Goal: Task Accomplishment & Management: Manage account settings

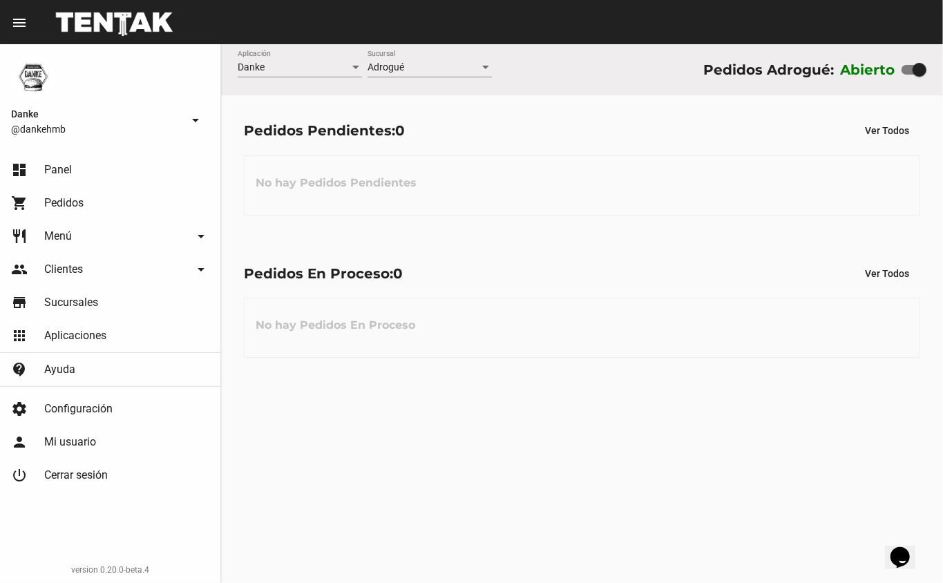
click at [57, 164] on span "Panel" at bounding box center [58, 170] width 28 height 14
click at [64, 236] on span "Menú" at bounding box center [58, 236] width 28 height 14
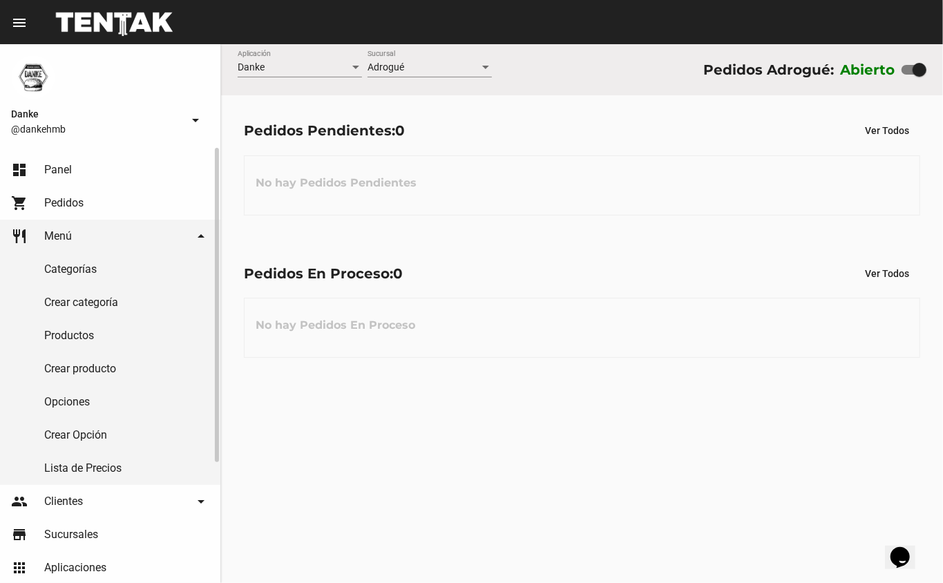
click at [65, 333] on link "Productos" at bounding box center [110, 335] width 220 height 33
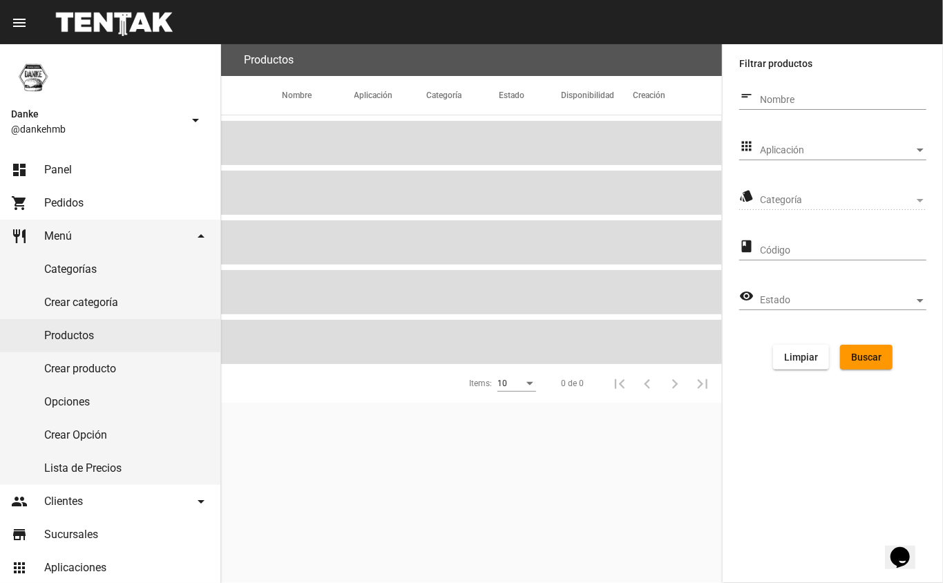
click at [777, 149] on span "Aplicación" at bounding box center [837, 150] width 154 height 11
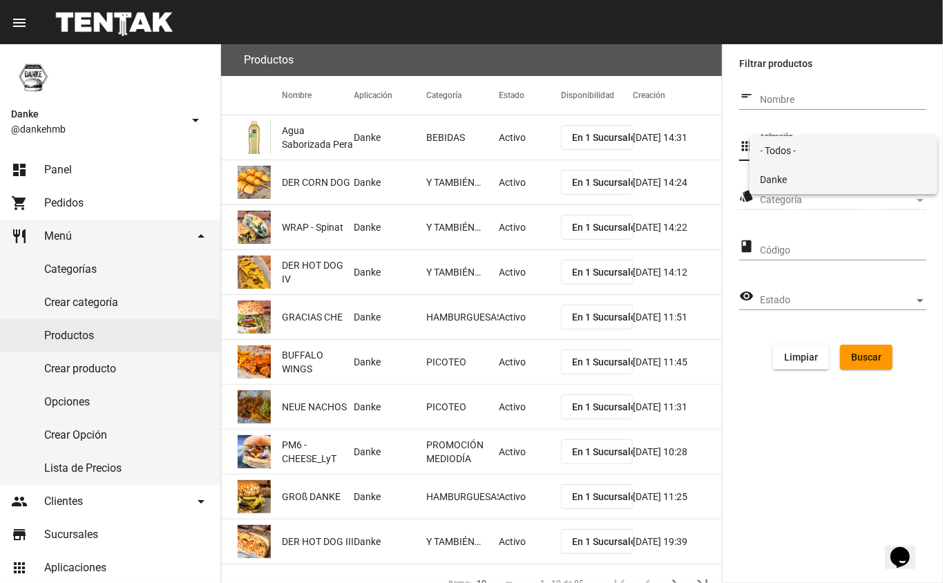
click at [778, 173] on span "Danke" at bounding box center [844, 179] width 167 height 29
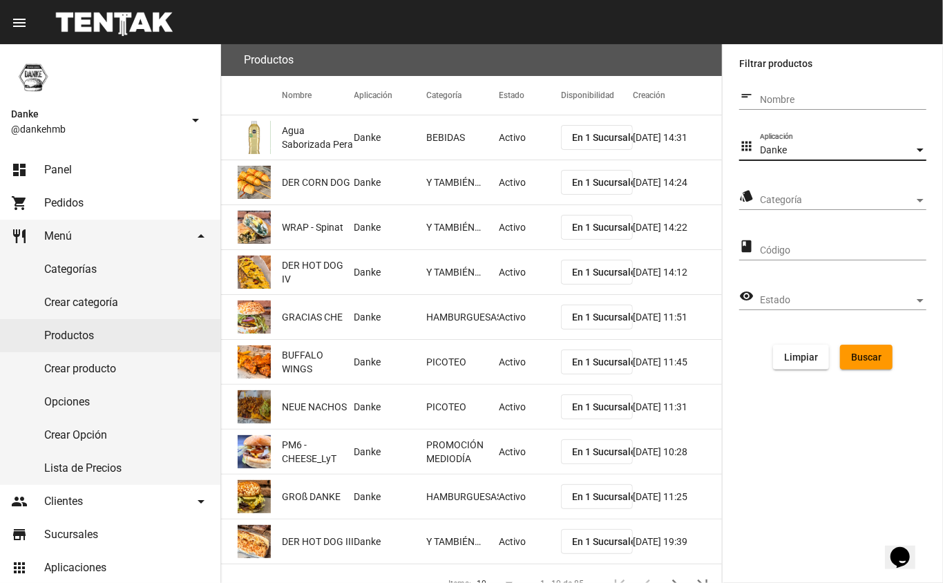
click at [778, 205] on span "Categoría" at bounding box center [837, 200] width 154 height 11
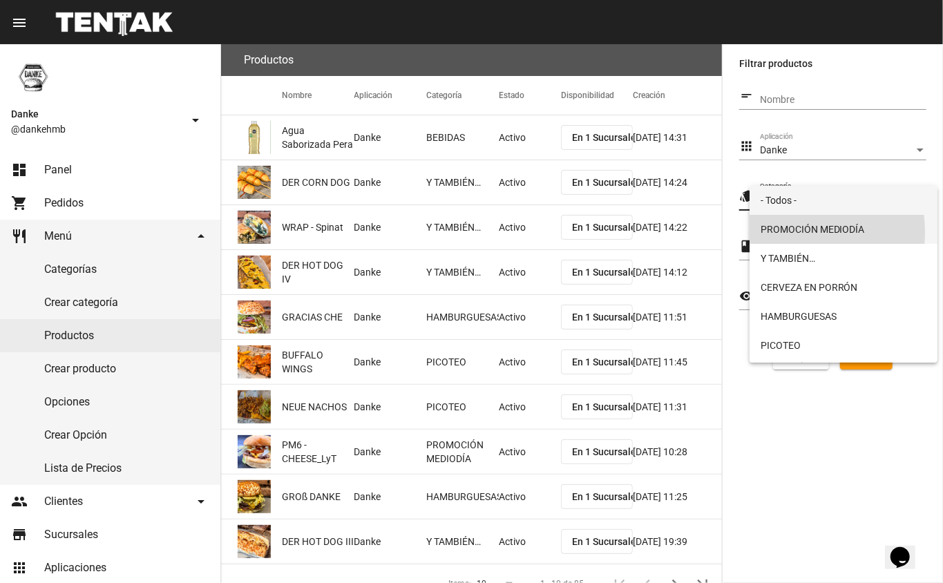
click at [777, 232] on span "PROMOCIÓN MEDIODÍA" at bounding box center [844, 229] width 167 height 29
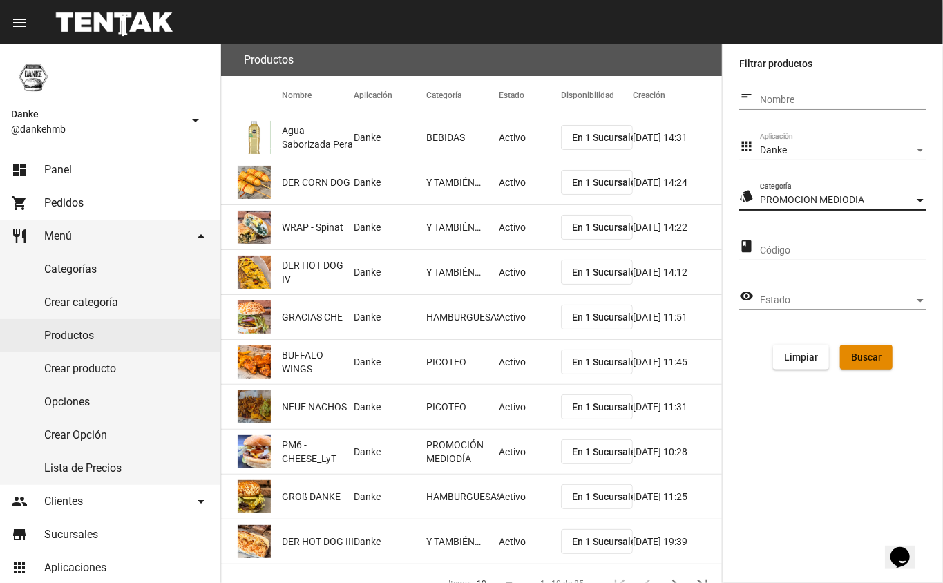
click at [875, 362] on span "Buscar" at bounding box center [866, 357] width 30 height 11
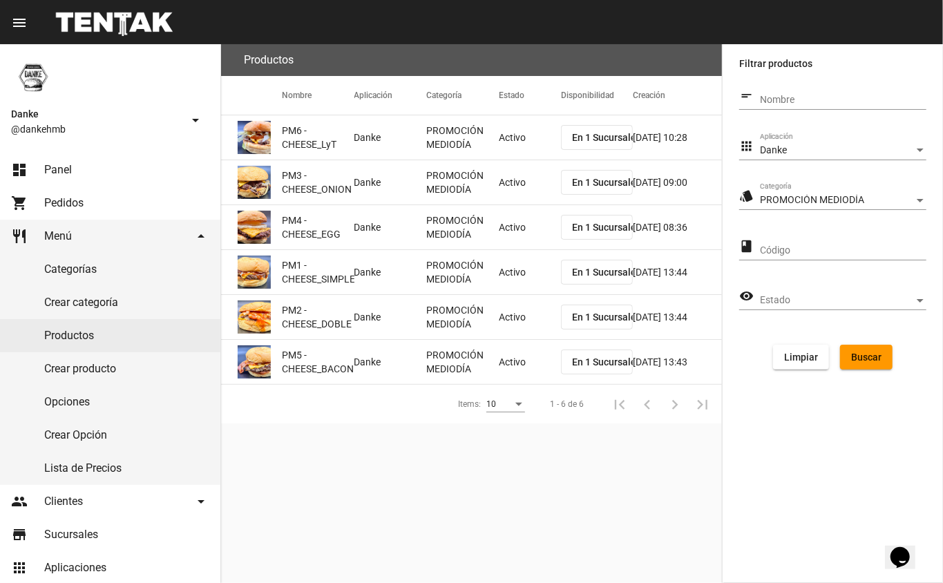
click at [517, 149] on mat-cell "Activo" at bounding box center [530, 137] width 62 height 44
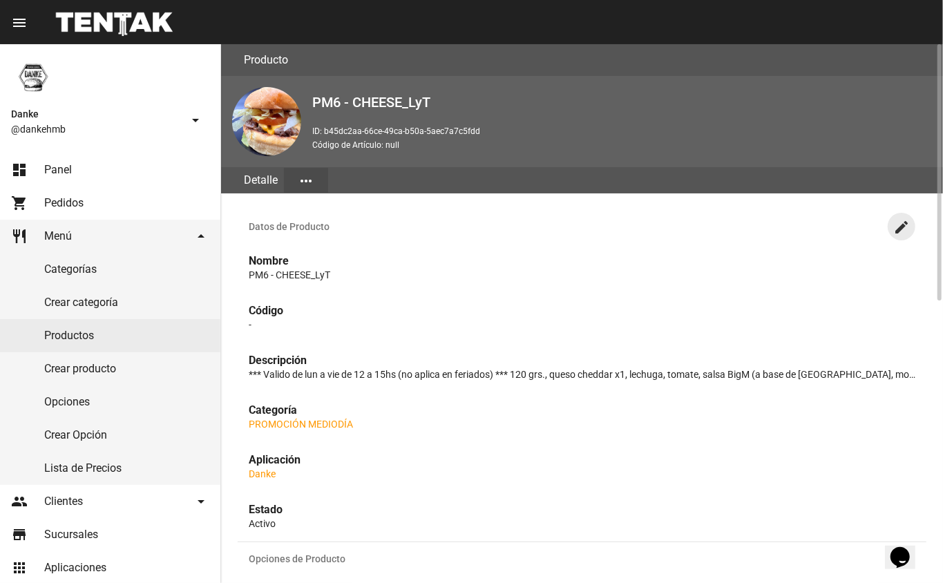
click at [897, 221] on mat-icon "create" at bounding box center [901, 227] width 17 height 17
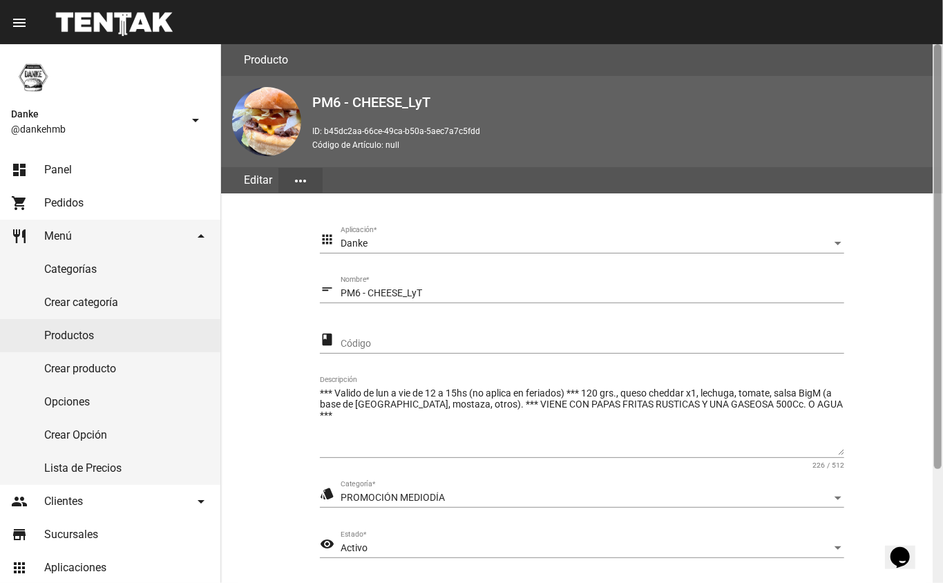
click at [935, 496] on div at bounding box center [938, 313] width 10 height 539
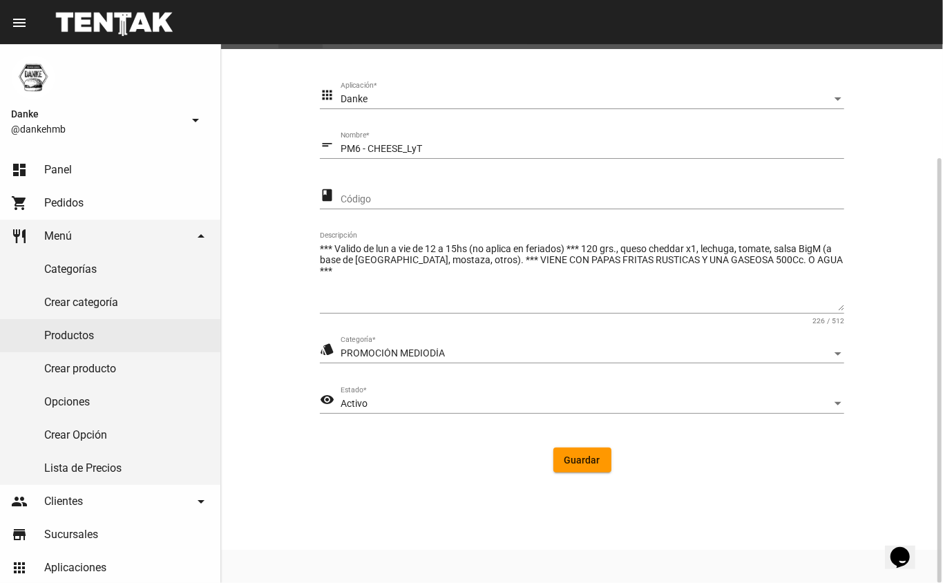
click at [361, 402] on span "Activo" at bounding box center [354, 403] width 27 height 11
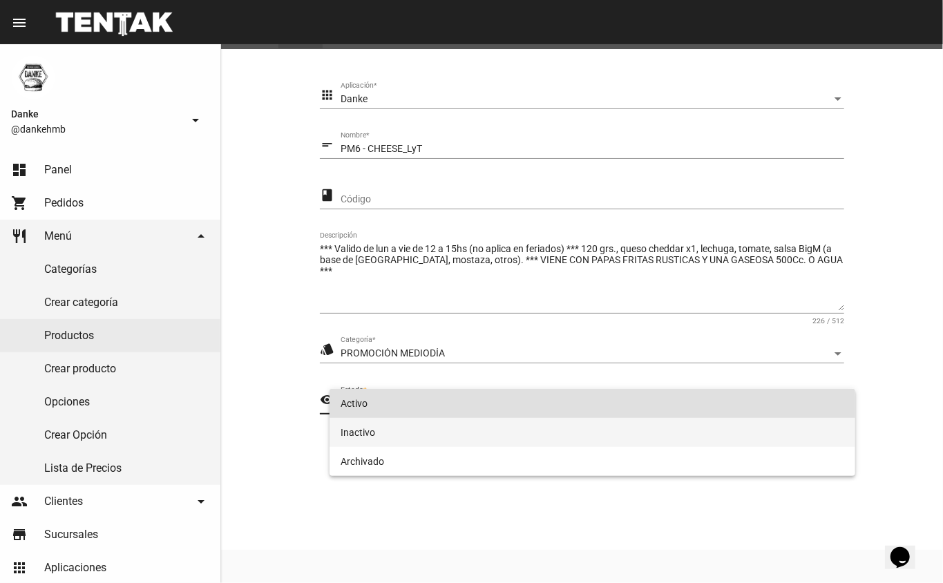
click at [371, 424] on span "Inactivo" at bounding box center [593, 432] width 504 height 29
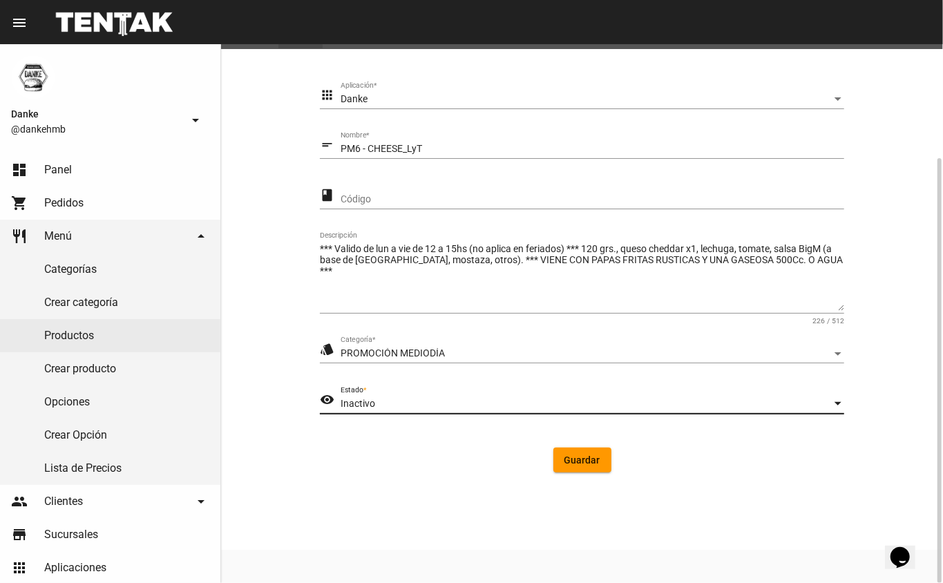
click at [580, 456] on span "Guardar" at bounding box center [583, 460] width 36 height 11
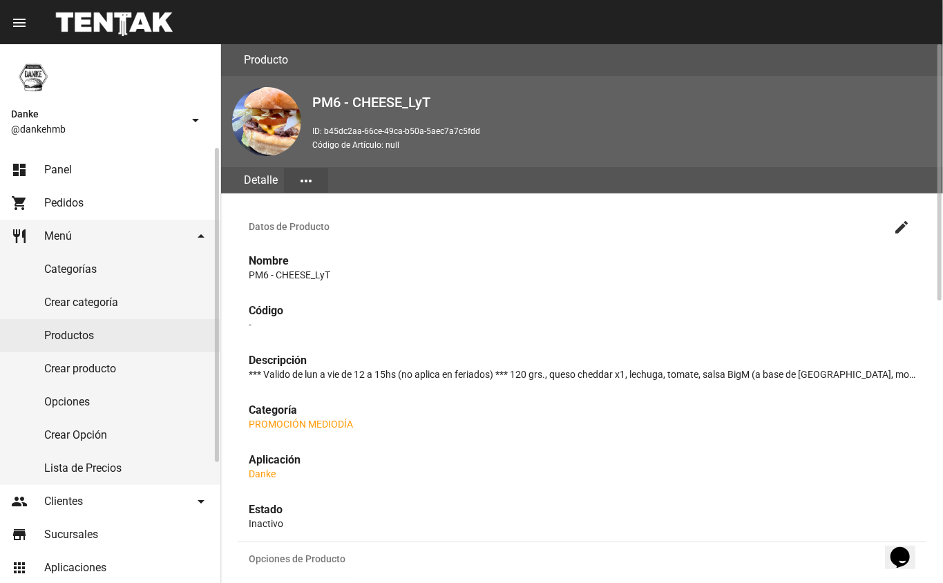
click at [65, 330] on link "Productos" at bounding box center [110, 335] width 220 height 33
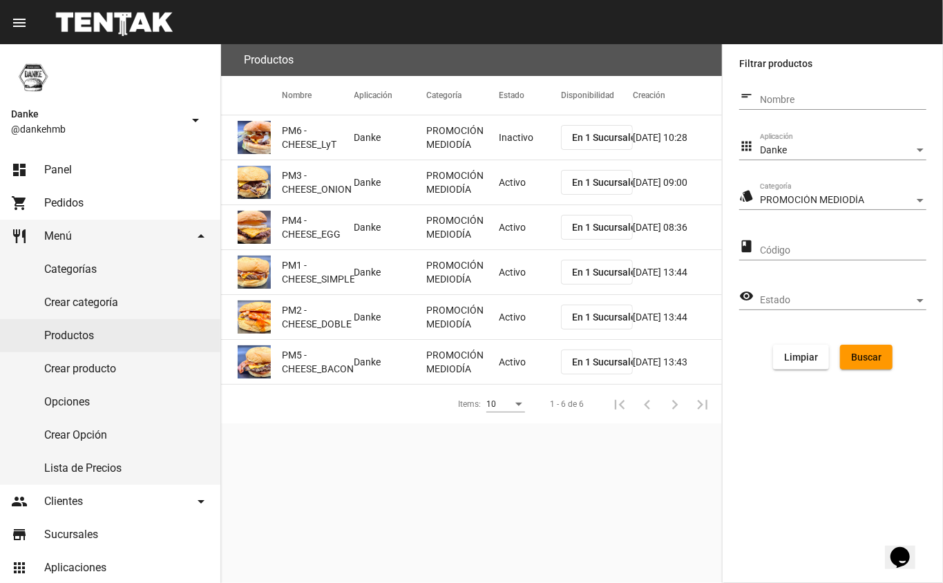
click at [506, 184] on mat-cell "Activo" at bounding box center [530, 182] width 62 height 44
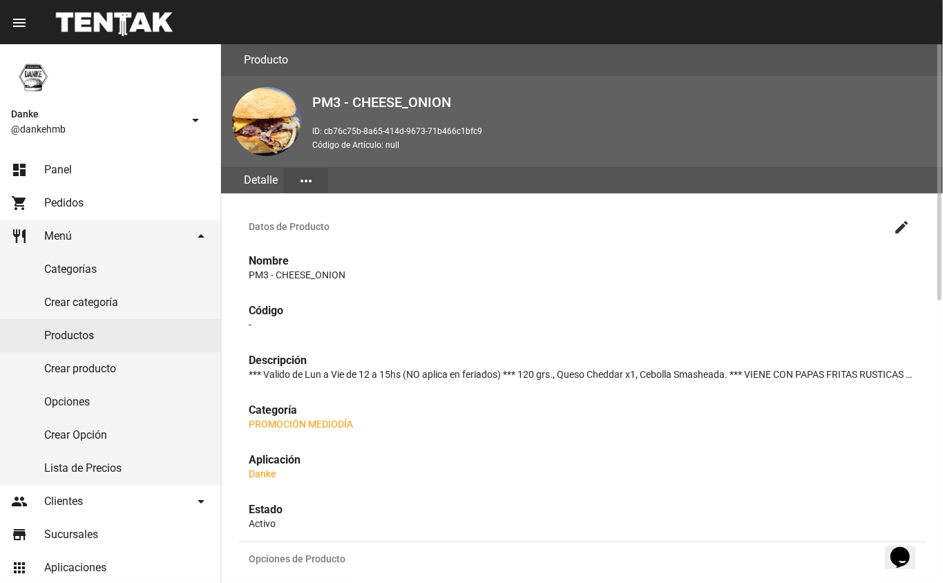
click at [902, 224] on mat-icon "create" at bounding box center [901, 227] width 17 height 17
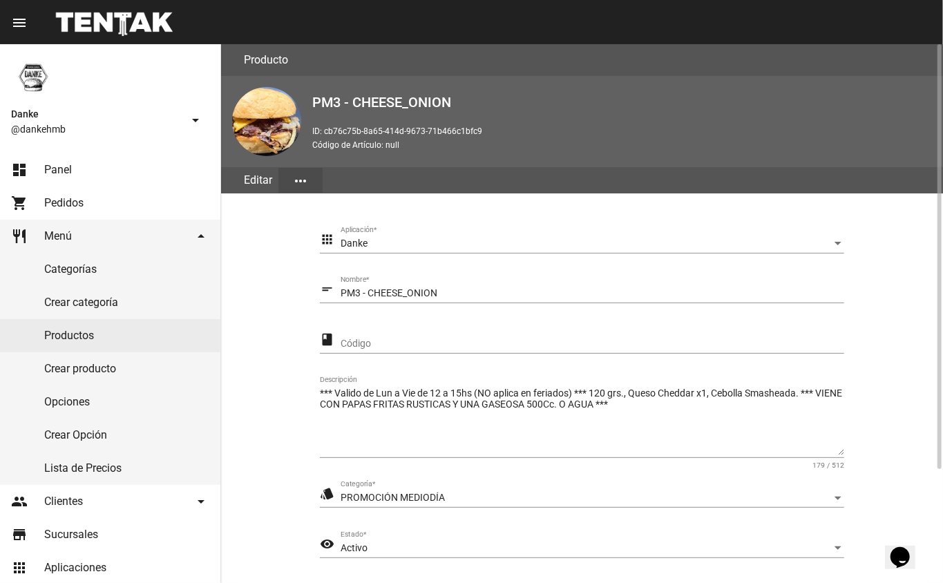
click at [916, 454] on section "apps Danke Aplicación * short_text PM3 - CHEESE_ONION Nombre * class Código ***…" at bounding box center [582, 427] width 689 height 435
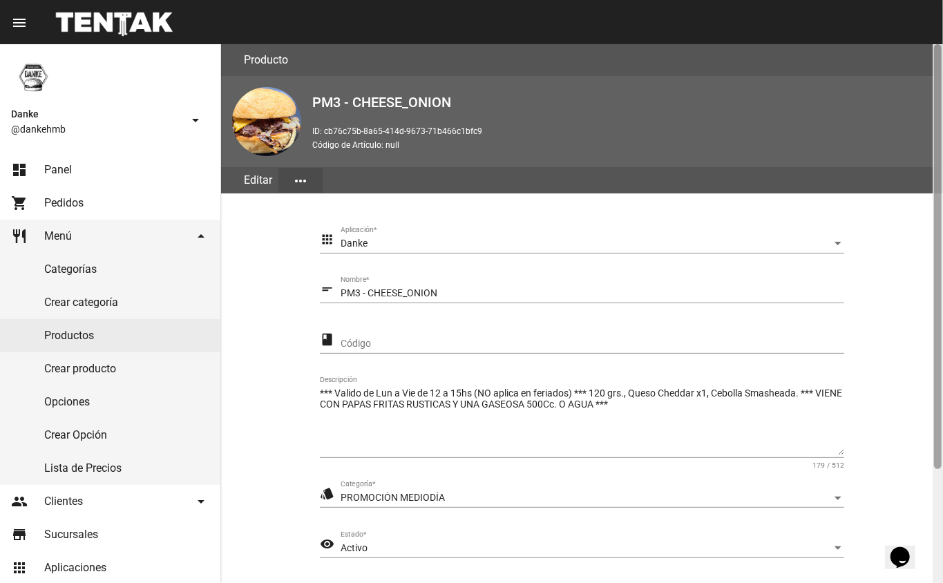
click at [940, 468] on div at bounding box center [938, 256] width 8 height 425
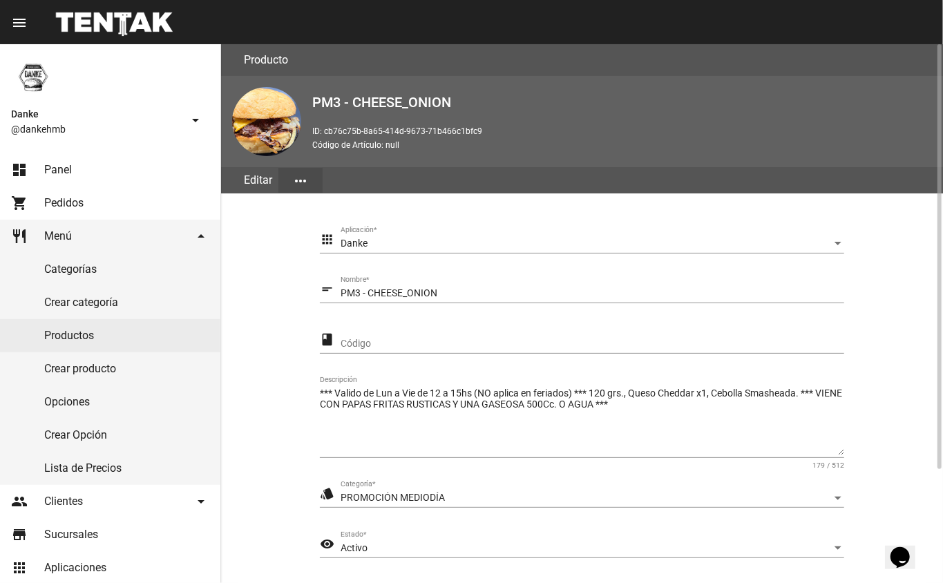
click at [375, 548] on div "Activo" at bounding box center [586, 548] width 491 height 11
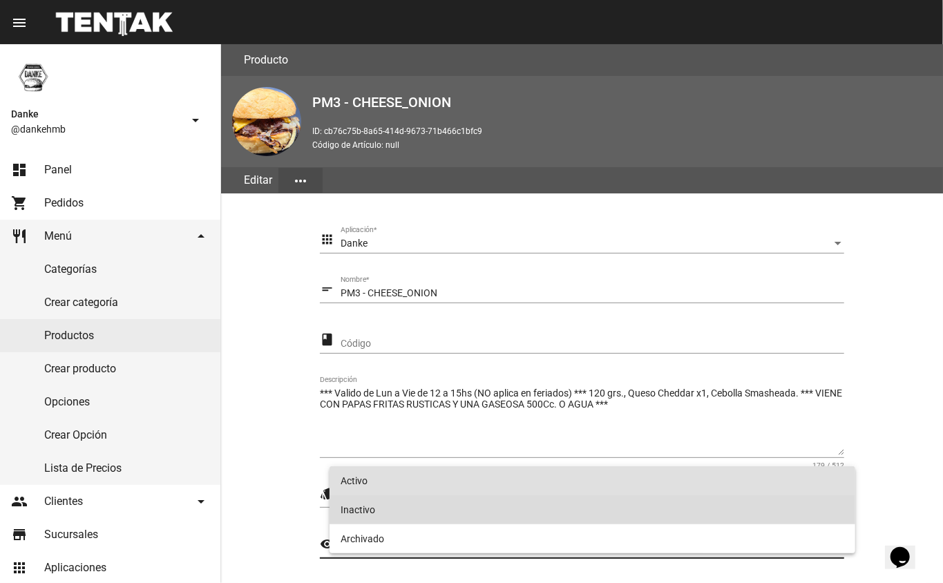
click at [354, 506] on span "Inactivo" at bounding box center [593, 509] width 504 height 29
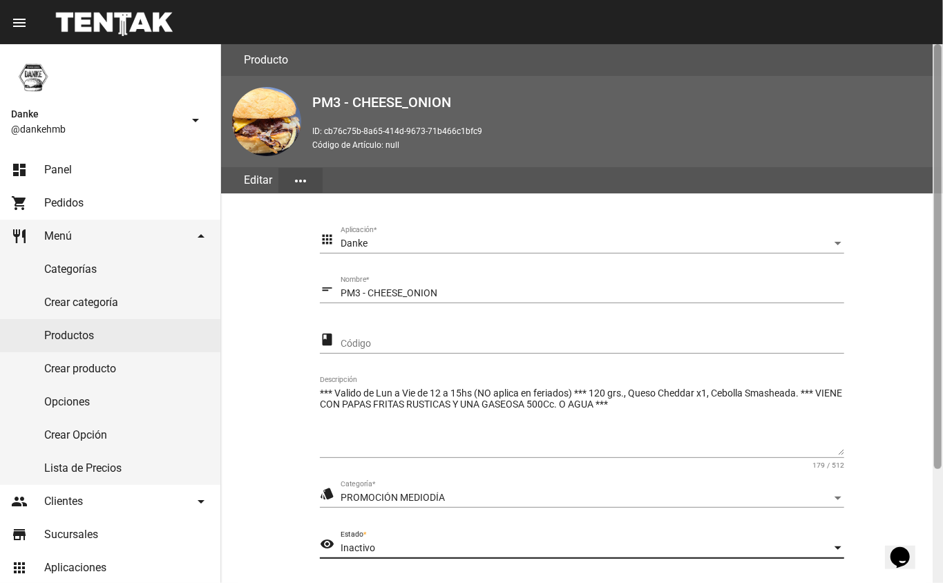
click at [933, 484] on div at bounding box center [938, 313] width 10 height 539
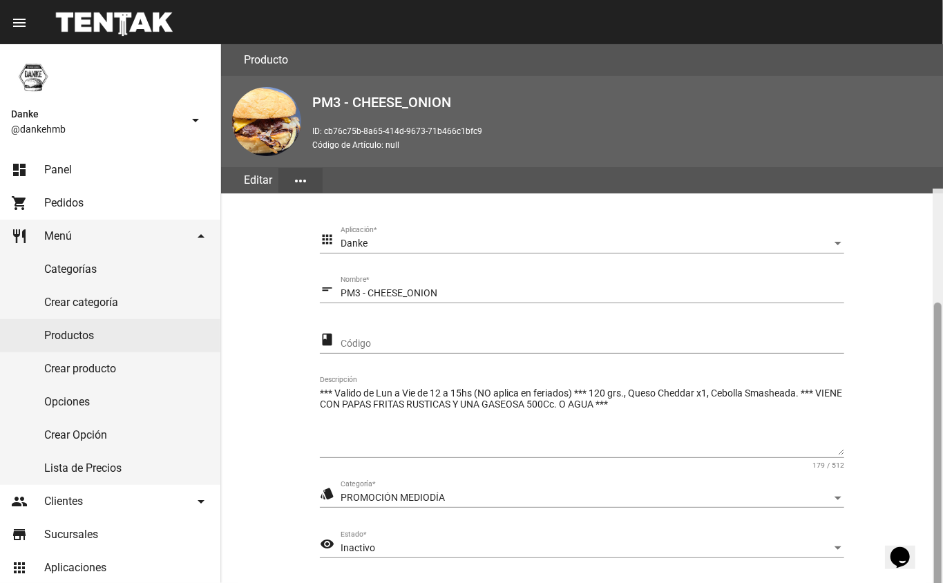
scroll to position [144, 0]
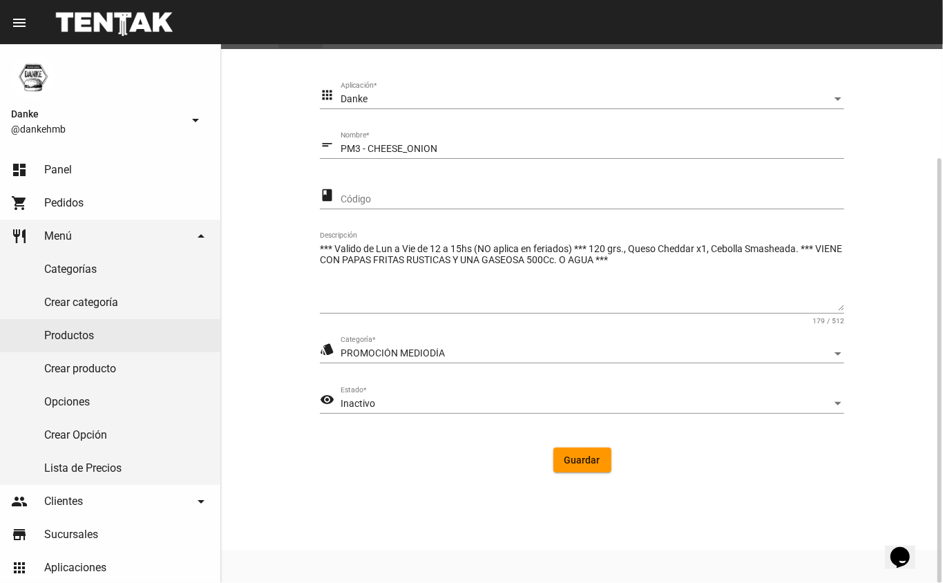
click at [561, 457] on button "Guardar" at bounding box center [583, 460] width 58 height 25
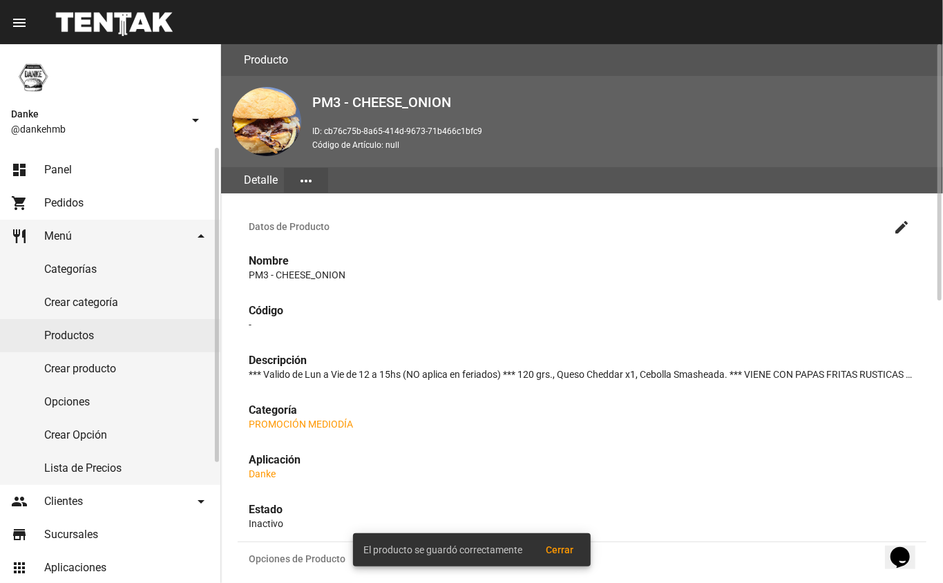
click at [53, 333] on link "Productos" at bounding box center [110, 335] width 220 height 33
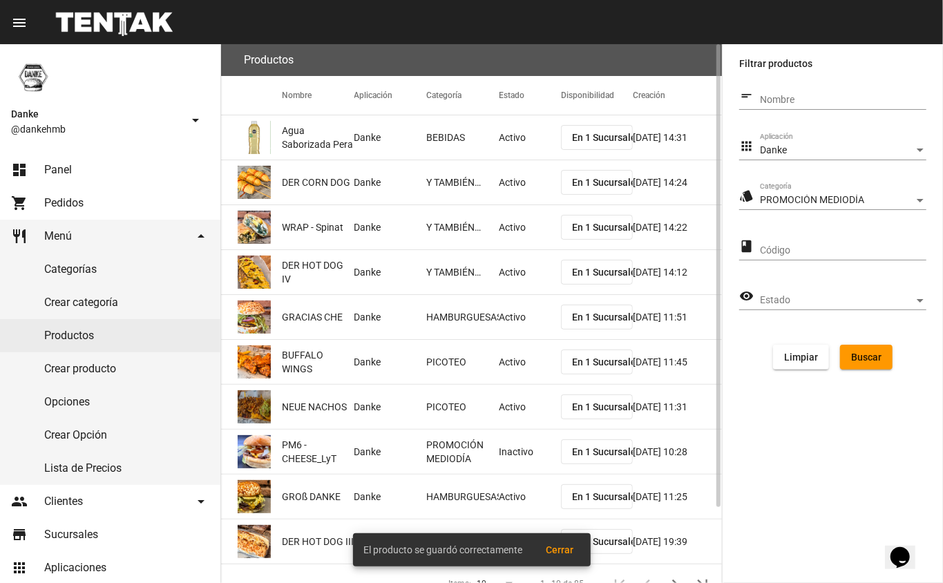
click at [863, 354] on span "Buscar" at bounding box center [866, 357] width 30 height 11
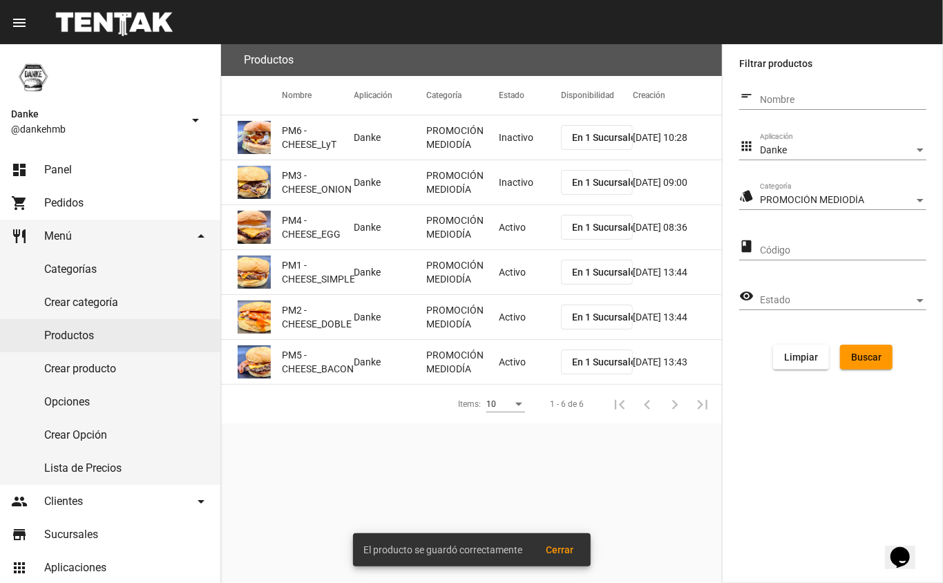
click at [489, 234] on mat-cell "PROMOCIÓN MEDIODÍA" at bounding box center [462, 227] width 73 height 44
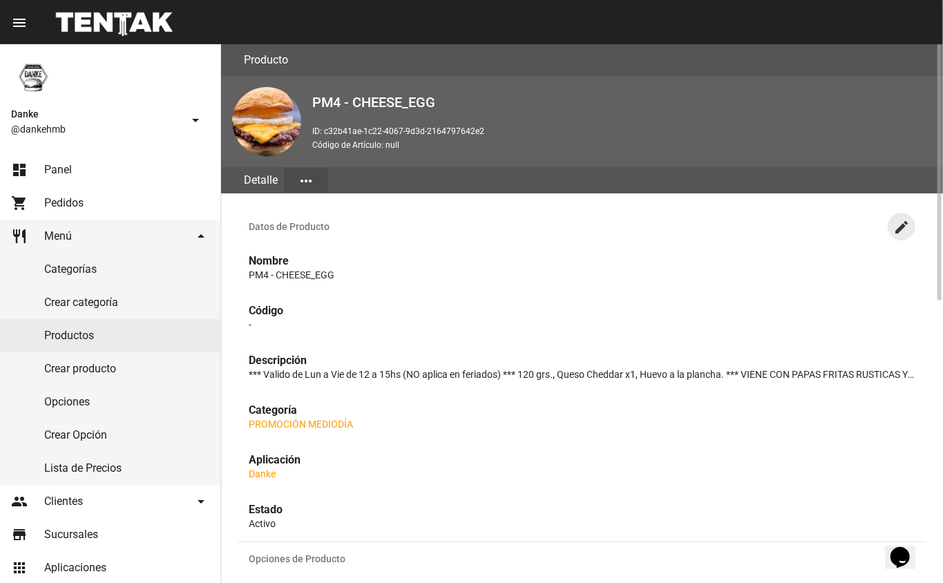
click at [901, 231] on mat-icon "create" at bounding box center [901, 227] width 17 height 17
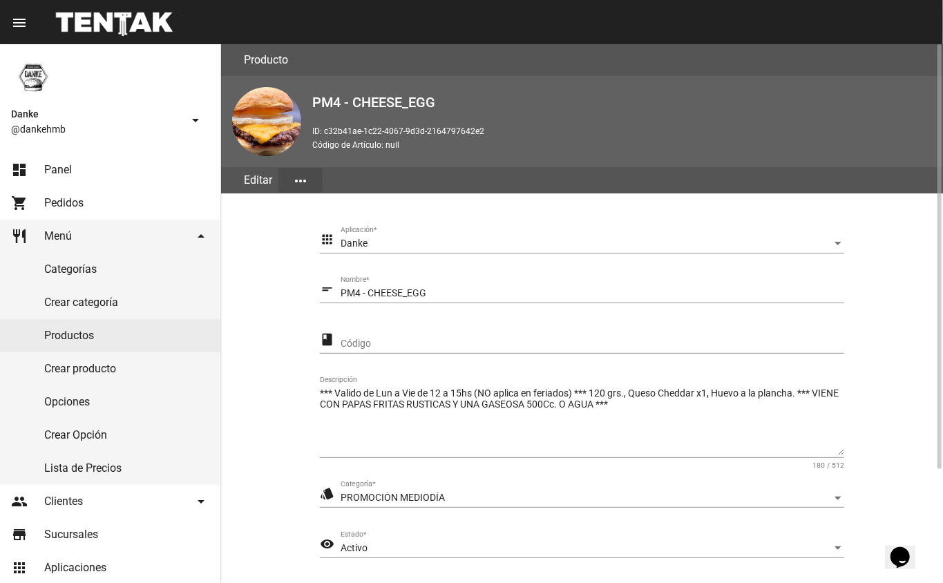
click at [380, 545] on div "Activo" at bounding box center [586, 548] width 491 height 11
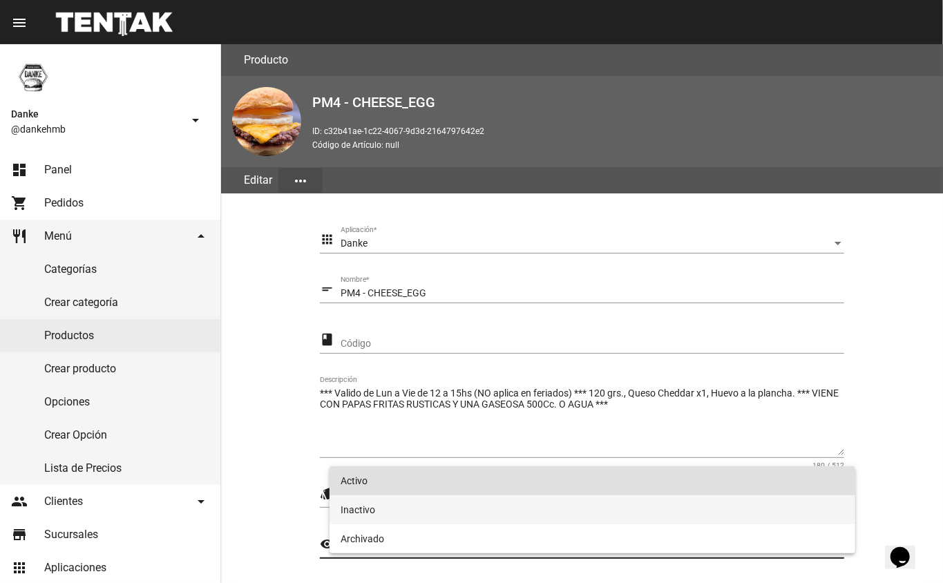
click at [413, 523] on span "Inactivo" at bounding box center [593, 509] width 504 height 29
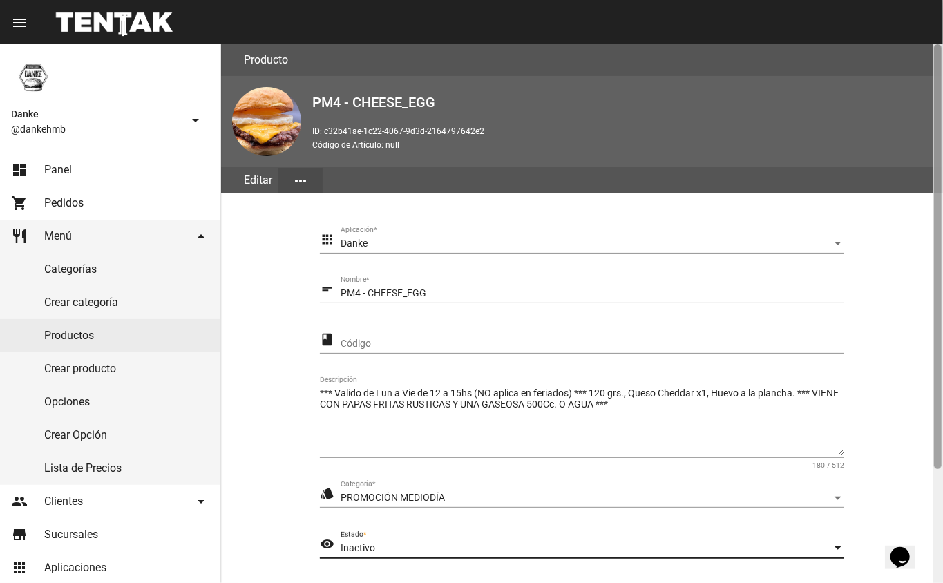
click at [935, 498] on div at bounding box center [938, 313] width 10 height 539
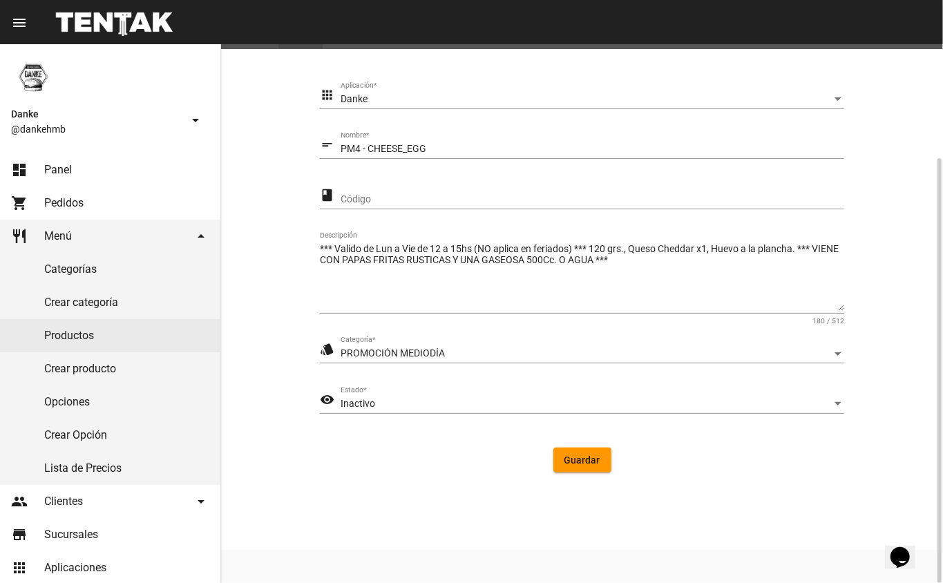
click at [562, 462] on button "Guardar" at bounding box center [583, 460] width 58 height 25
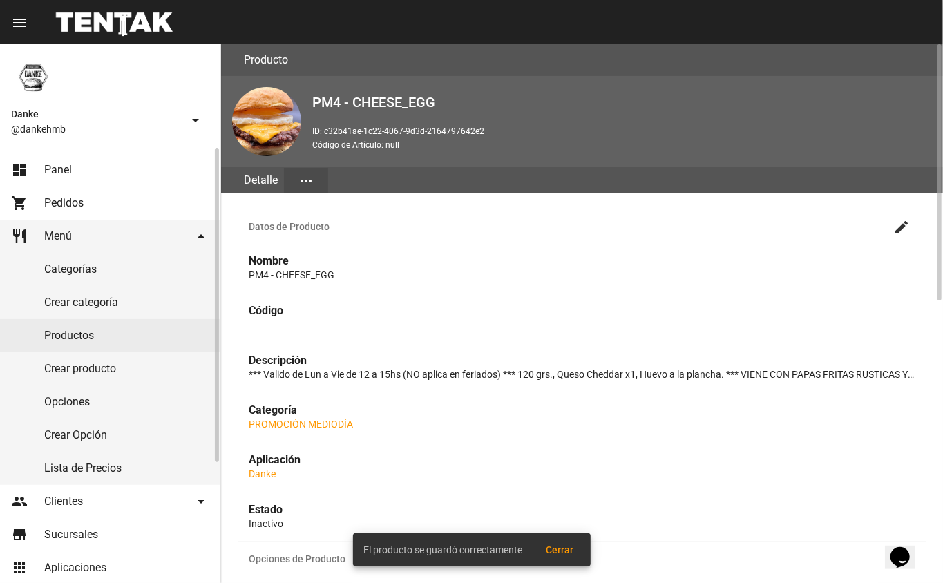
click at [64, 321] on link "Productos" at bounding box center [110, 335] width 220 height 33
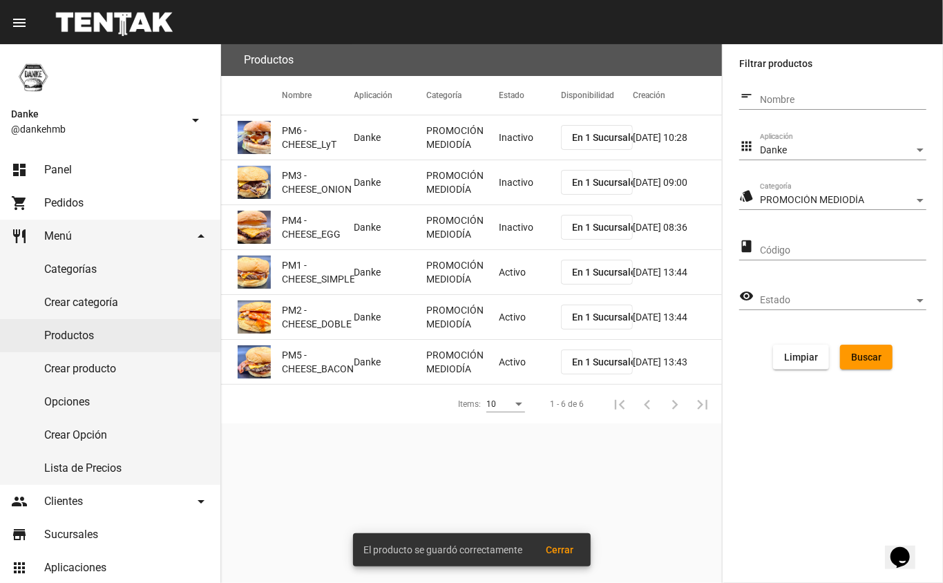
click at [507, 271] on mat-cell "Activo" at bounding box center [530, 272] width 62 height 44
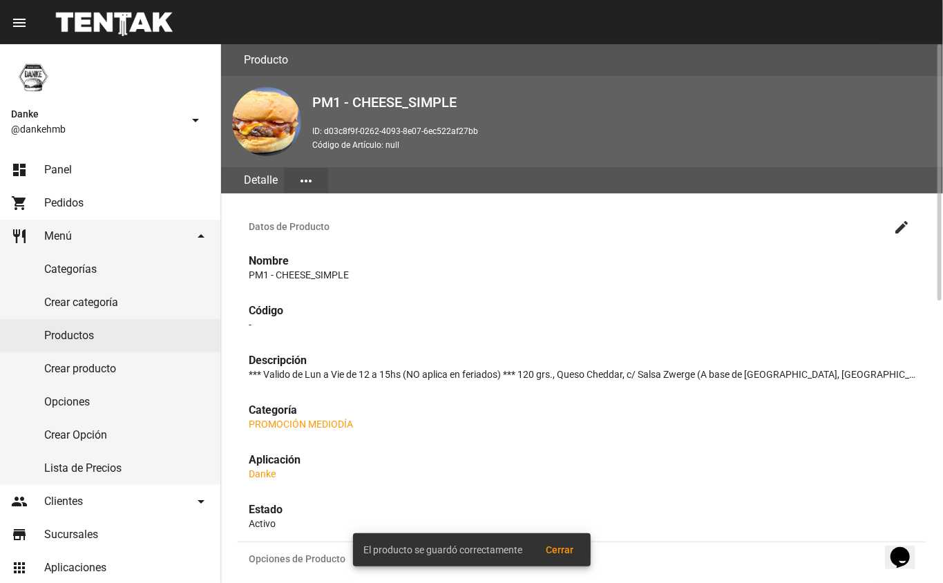
click at [894, 224] on mat-icon "create" at bounding box center [901, 227] width 17 height 17
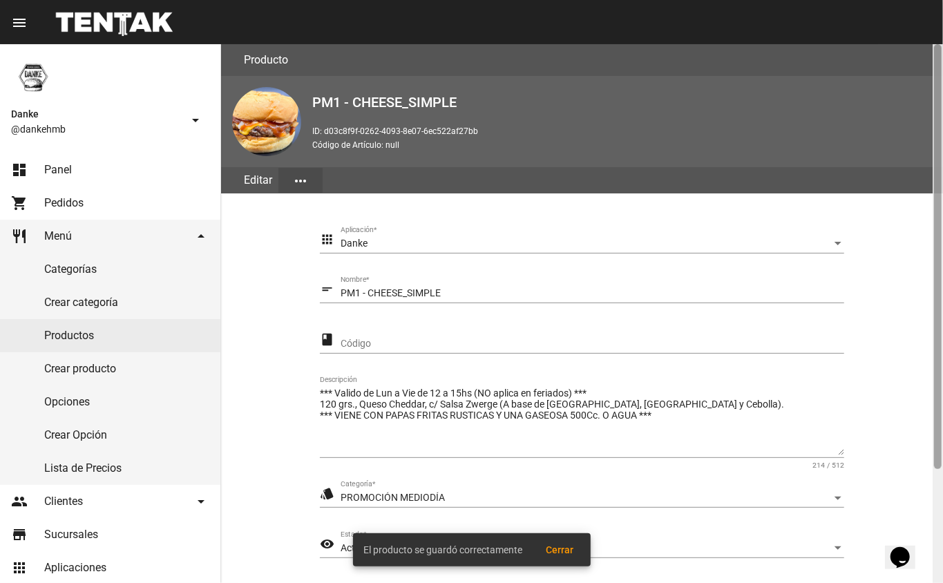
click at [938, 526] on div at bounding box center [938, 313] width 10 height 539
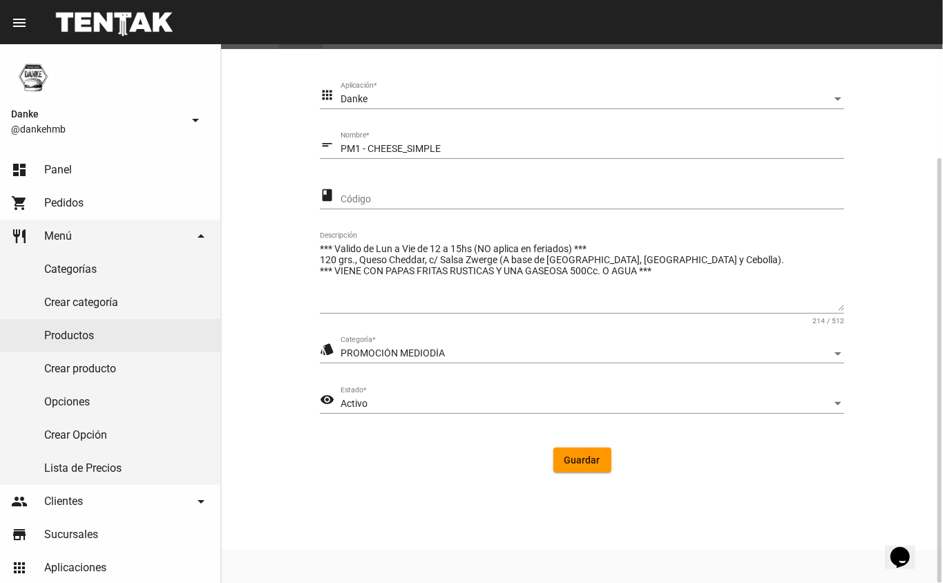
click at [522, 399] on div "Activo" at bounding box center [586, 404] width 491 height 11
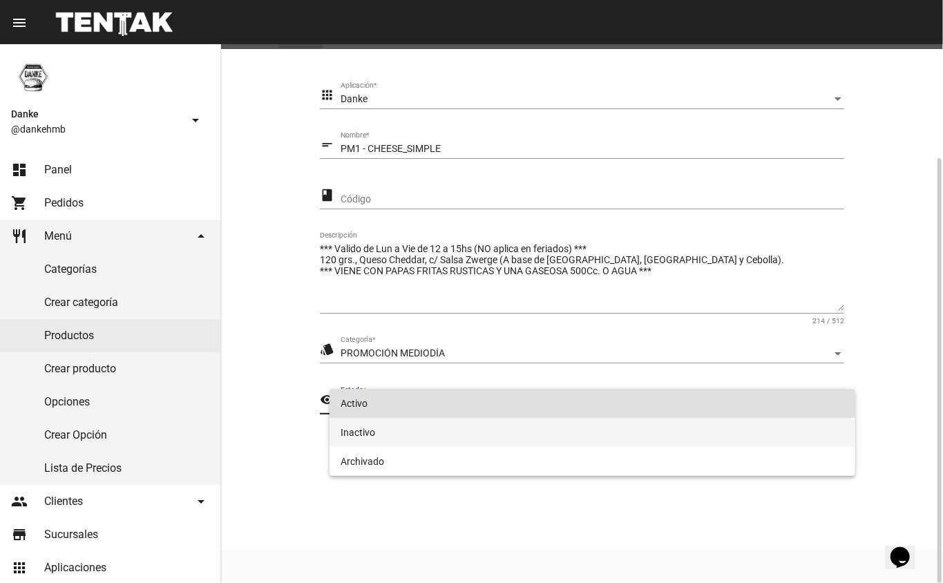
click at [446, 435] on span "Inactivo" at bounding box center [593, 432] width 504 height 29
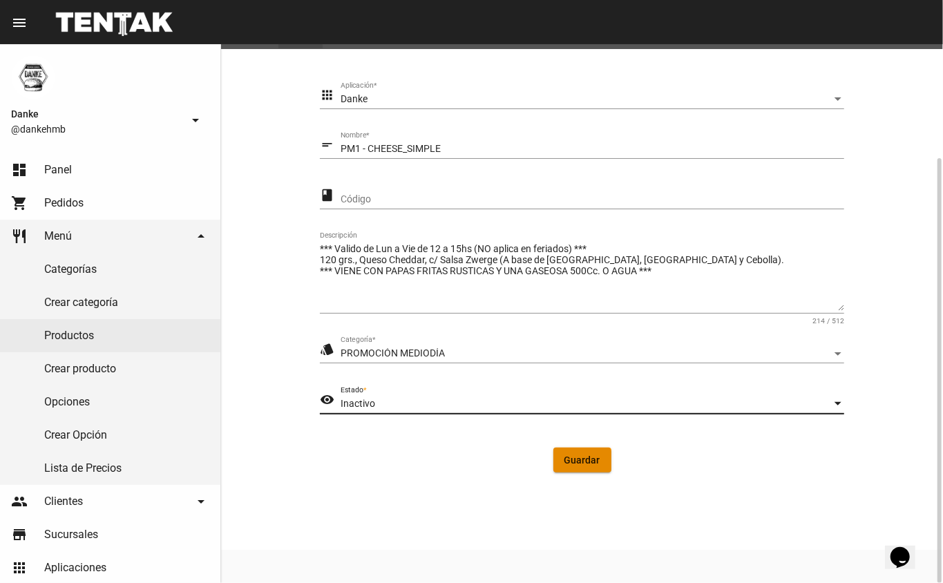
click at [578, 460] on span "Guardar" at bounding box center [583, 460] width 36 height 11
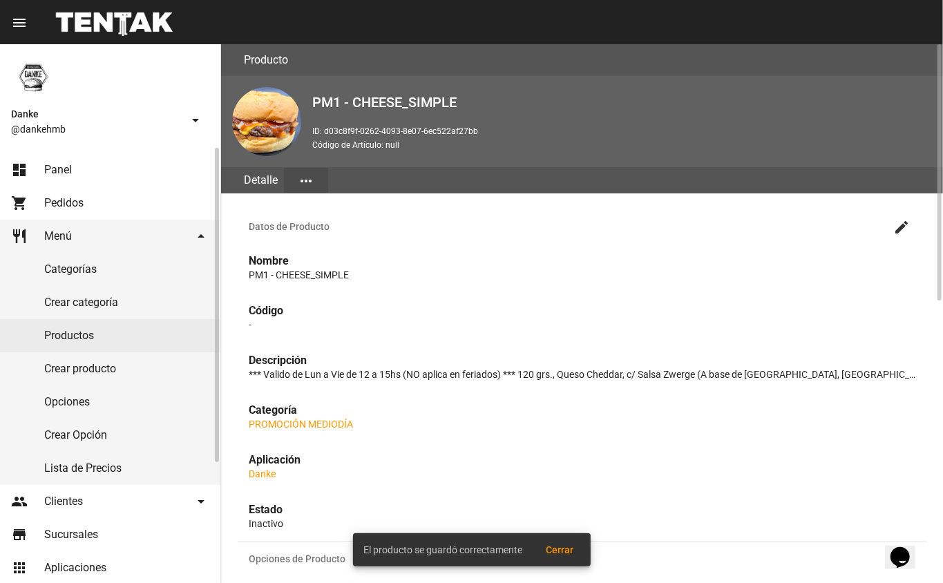
click at [64, 335] on link "Productos" at bounding box center [110, 335] width 220 height 33
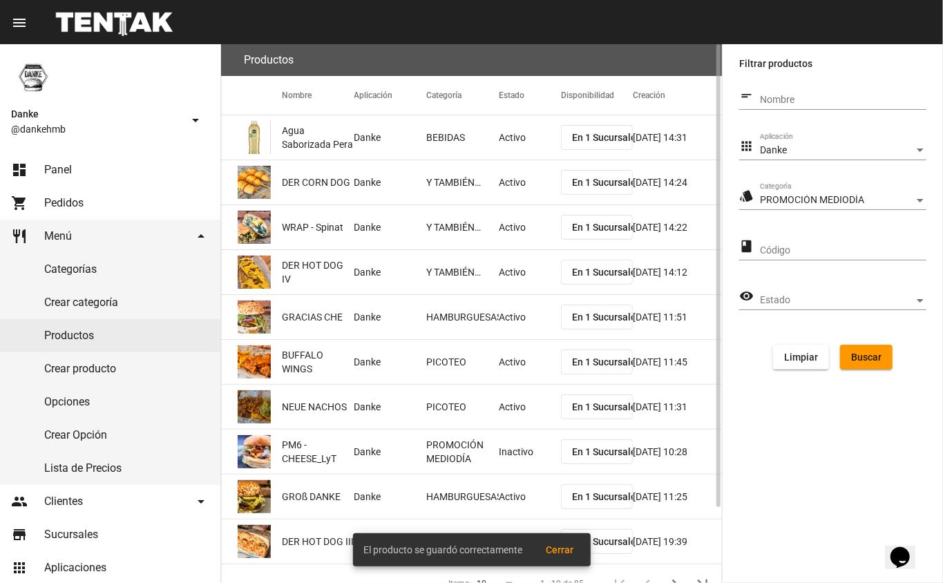
click at [860, 357] on span "Buscar" at bounding box center [866, 357] width 30 height 11
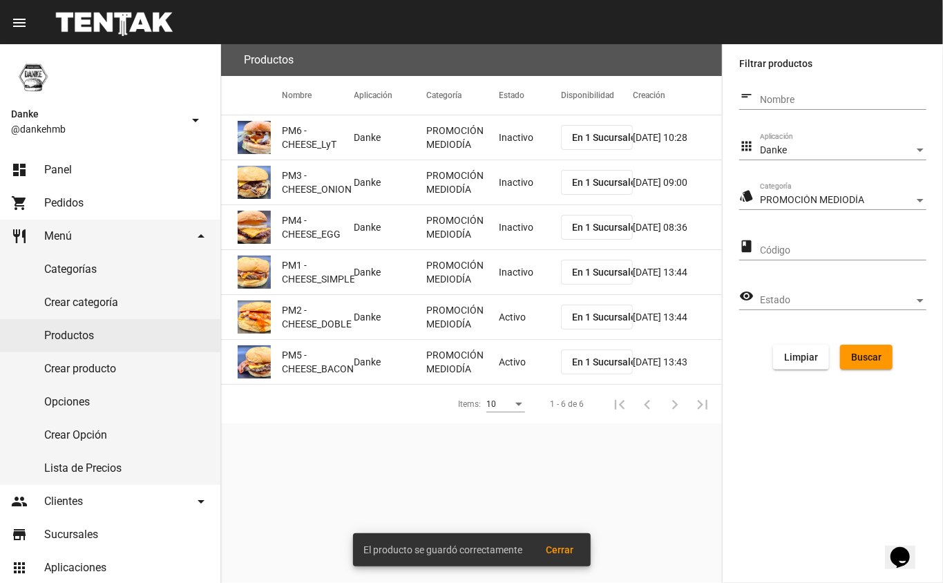
click at [504, 313] on mat-cell "Activo" at bounding box center [530, 317] width 62 height 44
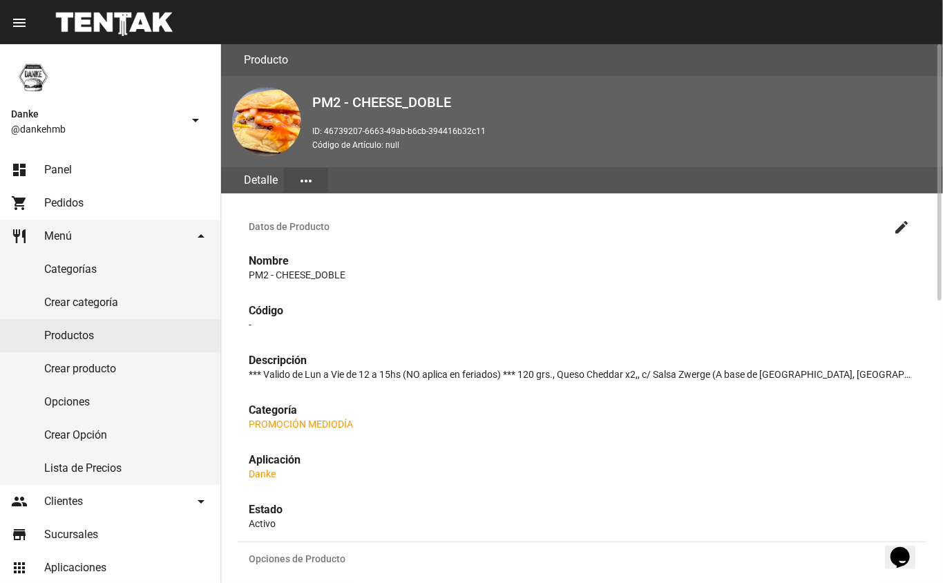
click at [898, 231] on mat-icon "create" at bounding box center [901, 227] width 17 height 17
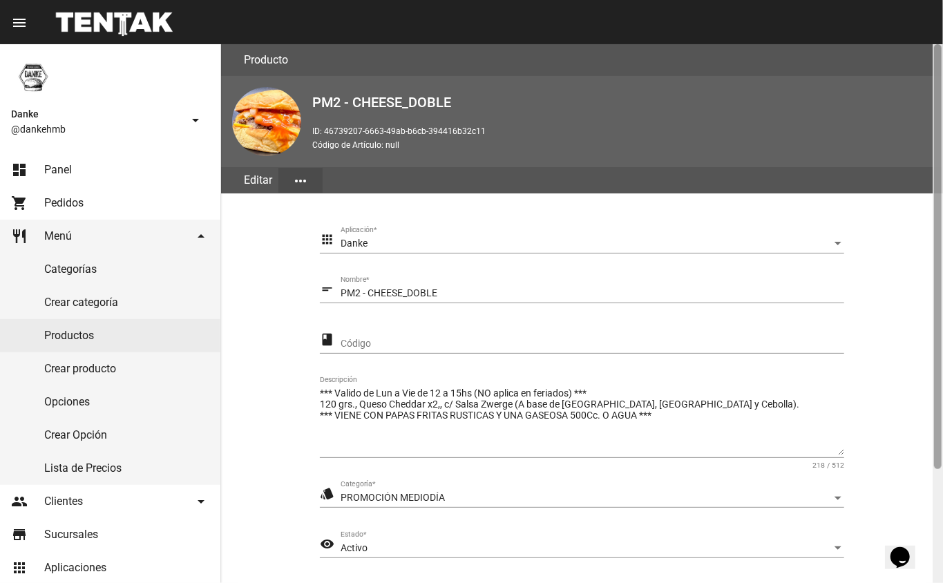
click at [938, 520] on div at bounding box center [938, 313] width 10 height 539
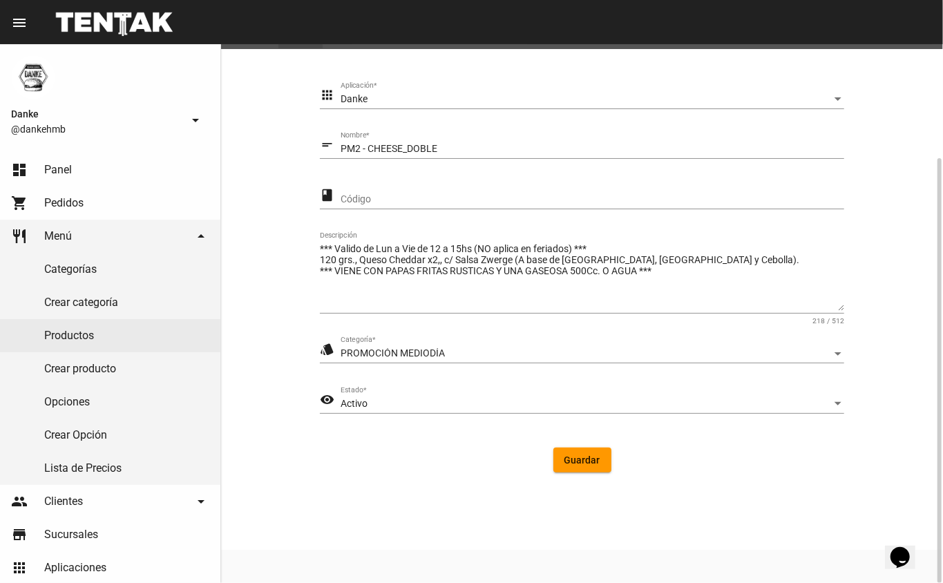
click at [369, 399] on div "Activo" at bounding box center [586, 404] width 491 height 11
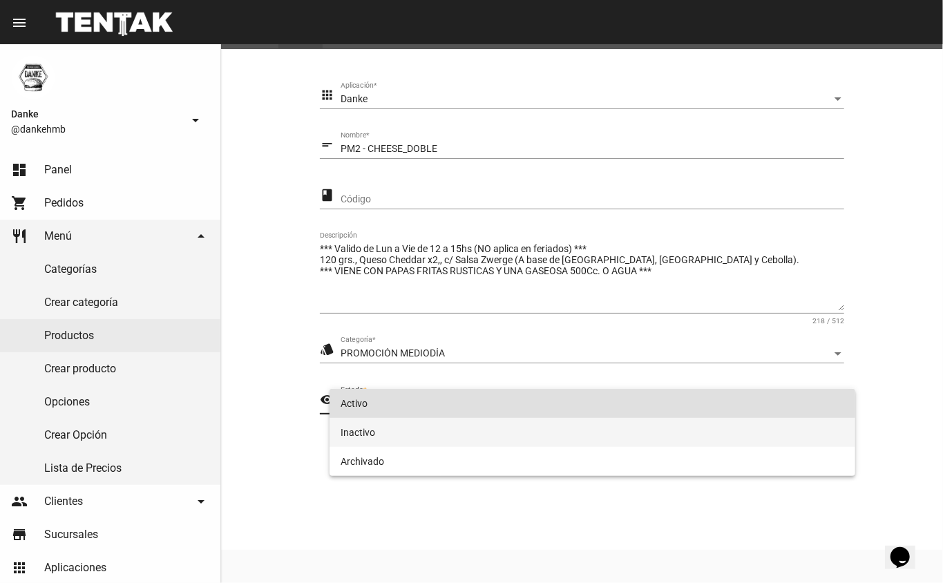
click at [372, 426] on span "Inactivo" at bounding box center [593, 432] width 504 height 29
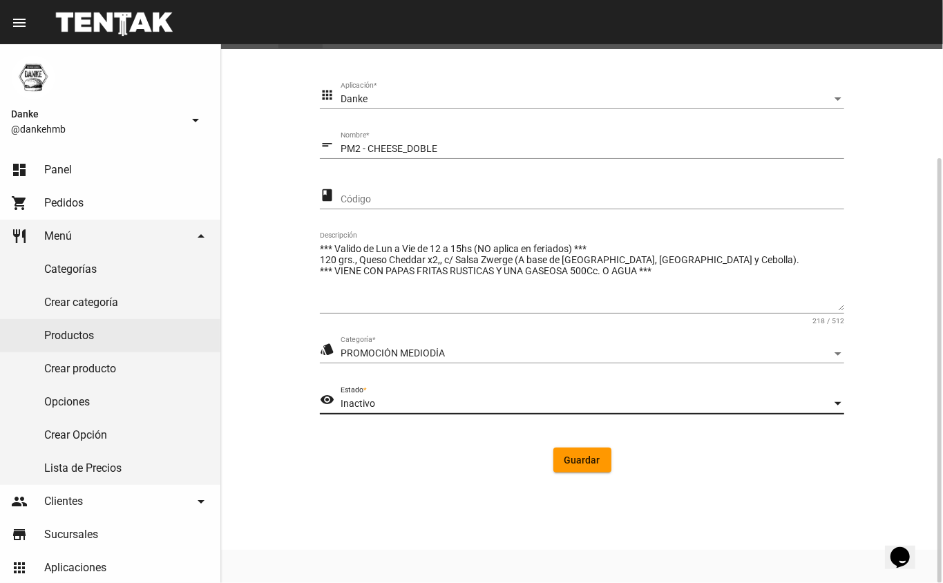
click at [559, 459] on button "Guardar" at bounding box center [583, 460] width 58 height 25
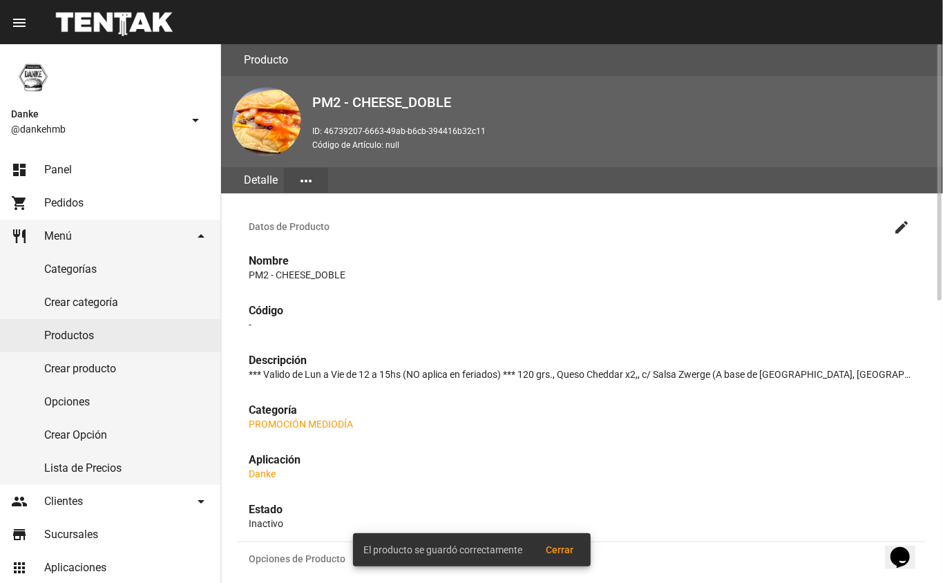
click at [73, 334] on link "Productos" at bounding box center [110, 335] width 220 height 33
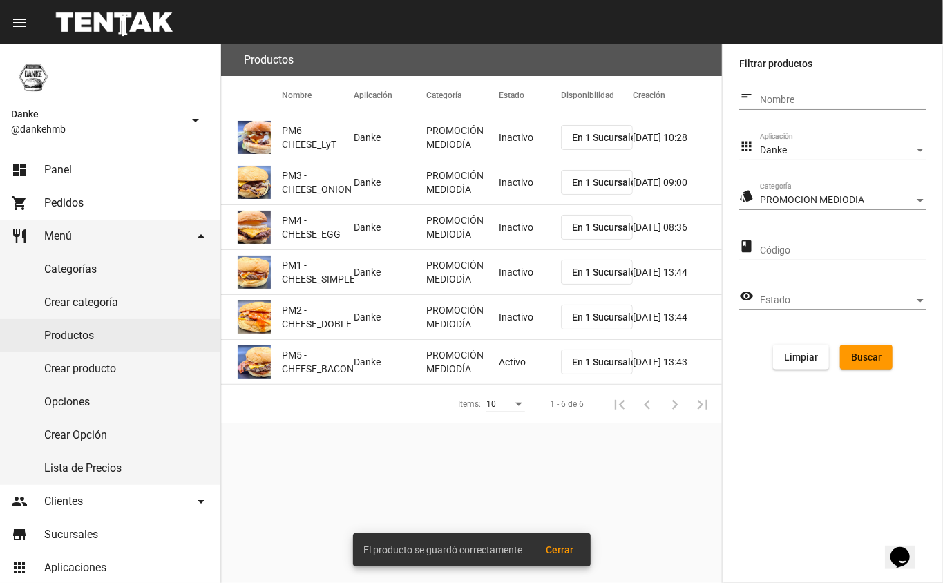
click at [513, 366] on mat-cell "Activo" at bounding box center [530, 362] width 62 height 44
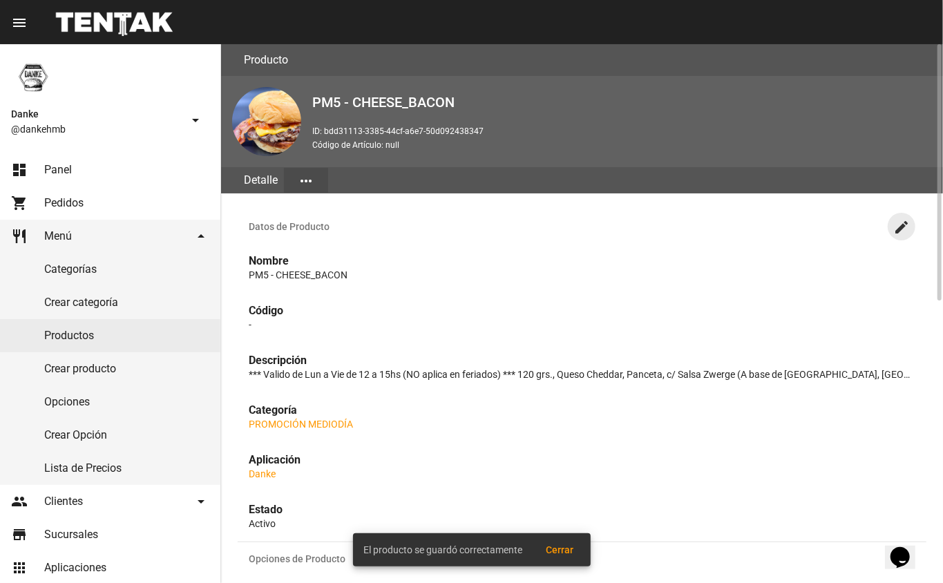
click at [902, 224] on mat-icon "create" at bounding box center [901, 227] width 17 height 17
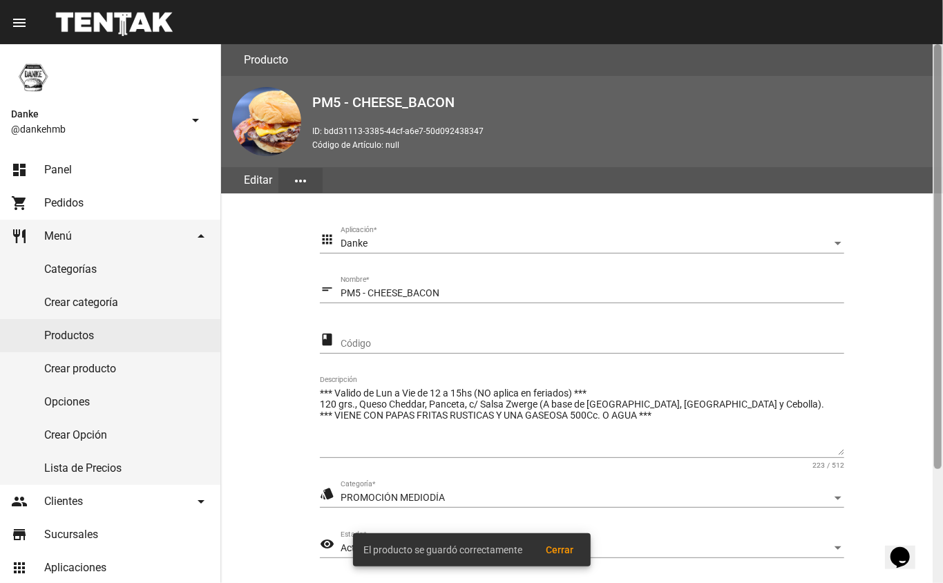
click at [934, 514] on div at bounding box center [938, 313] width 10 height 539
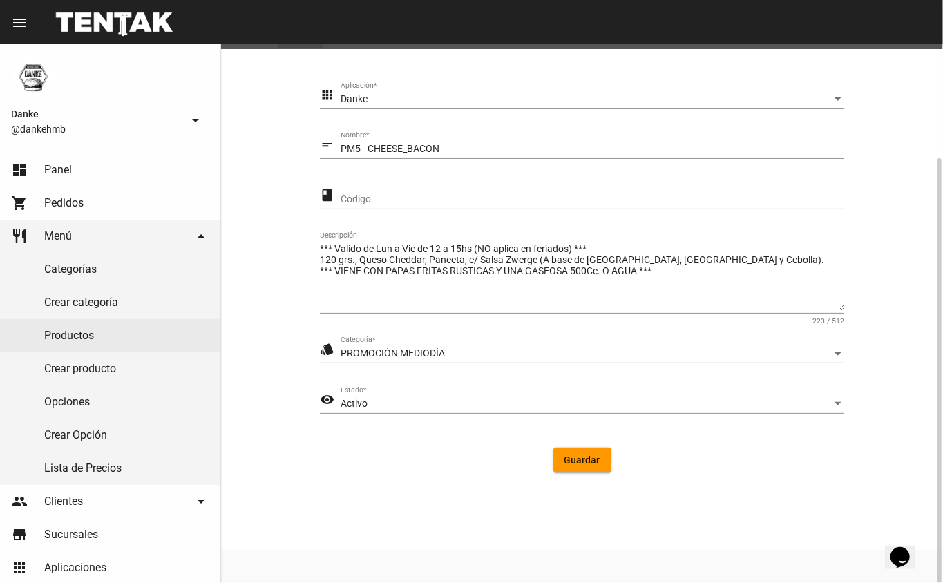
click at [434, 404] on div "Activo" at bounding box center [586, 404] width 491 height 11
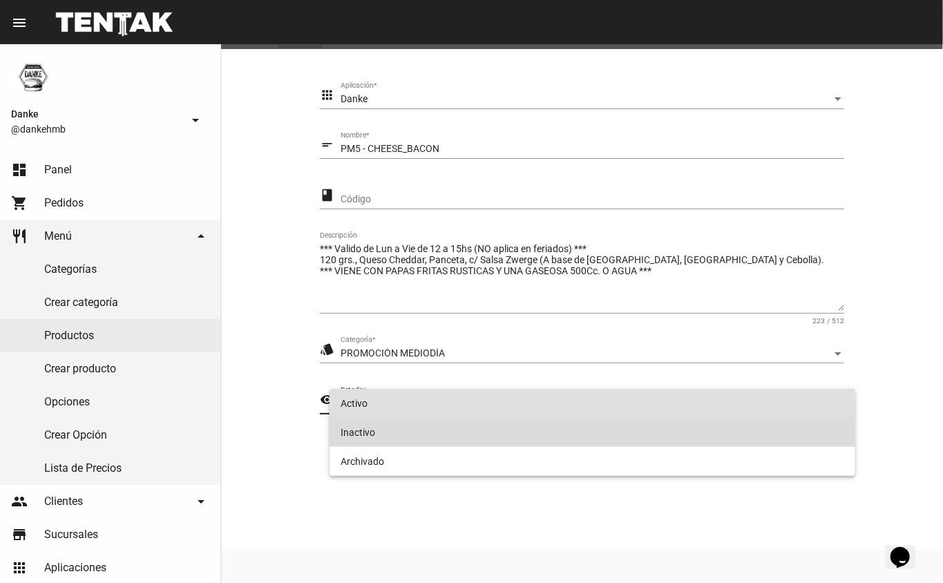
click at [413, 437] on span "Inactivo" at bounding box center [593, 432] width 504 height 29
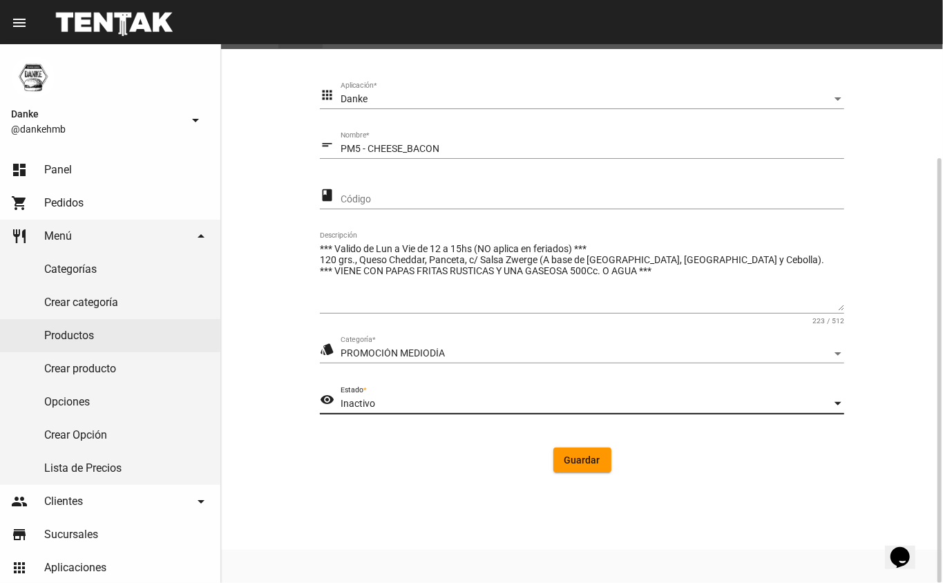
click at [559, 460] on button "Guardar" at bounding box center [583, 460] width 58 height 25
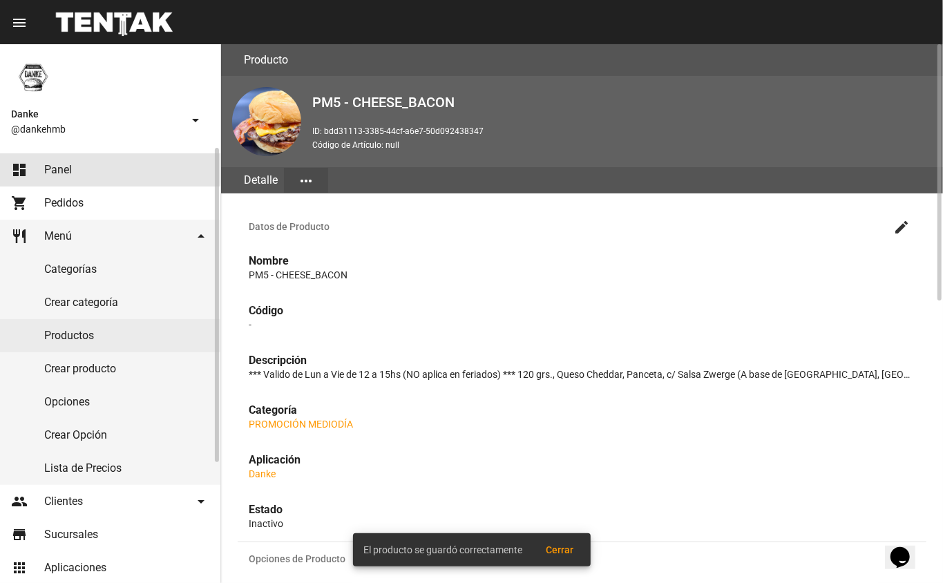
click at [42, 167] on link "dashboard Panel" at bounding box center [110, 169] width 220 height 33
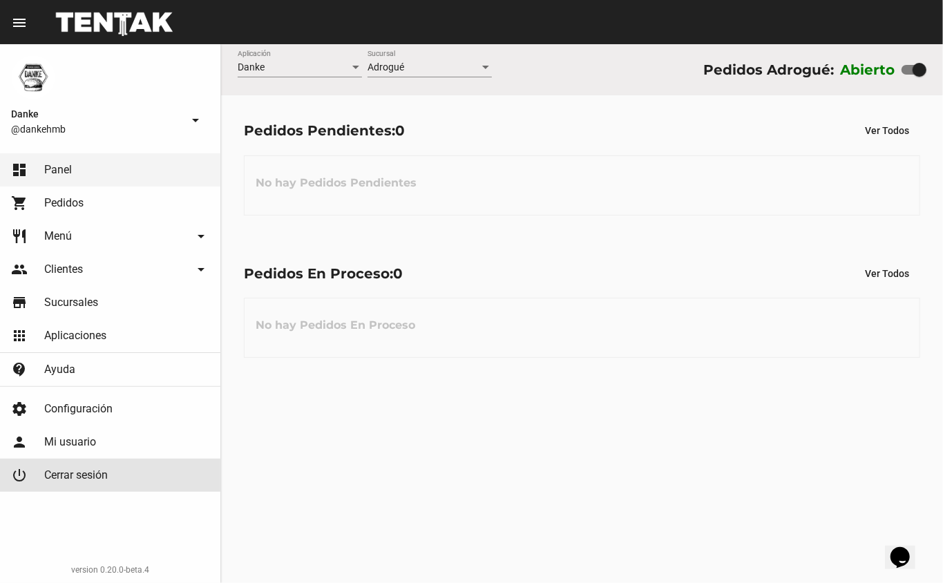
click at [7, 490] on link "power_settings_new Cerrar sesión" at bounding box center [110, 475] width 220 height 33
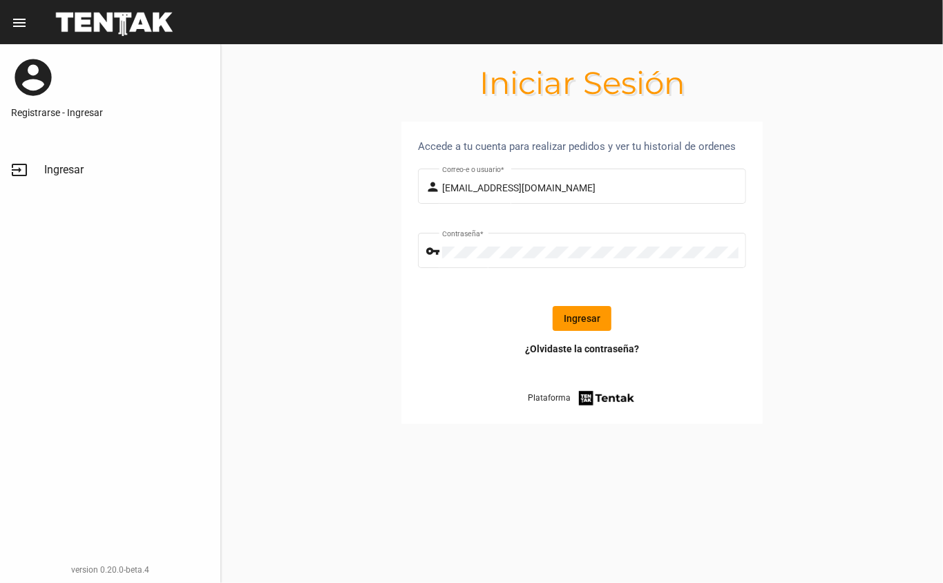
click at [579, 319] on button "Ingresar" at bounding box center [582, 318] width 59 height 25
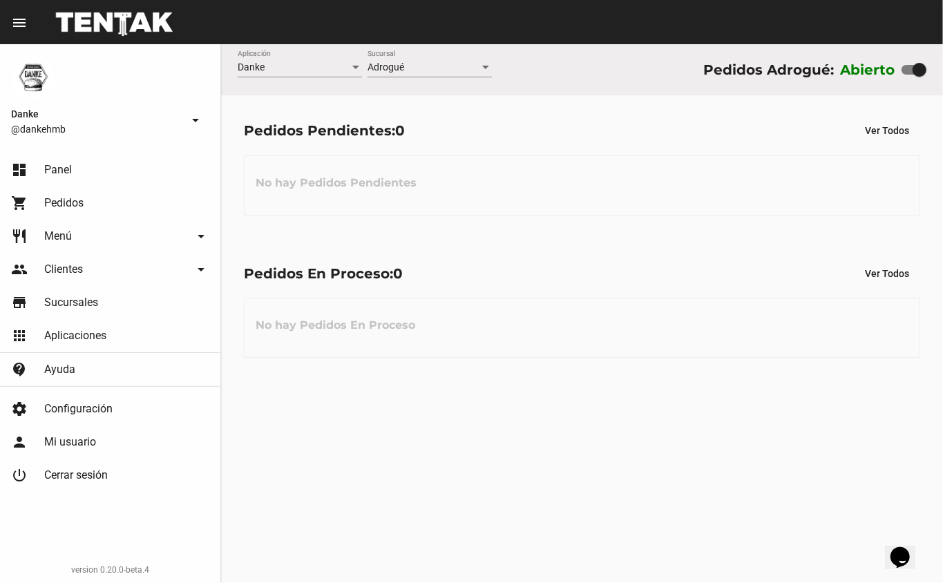
click at [86, 167] on link "dashboard Panel" at bounding box center [110, 169] width 220 height 33
